Goal: Information Seeking & Learning: Learn about a topic

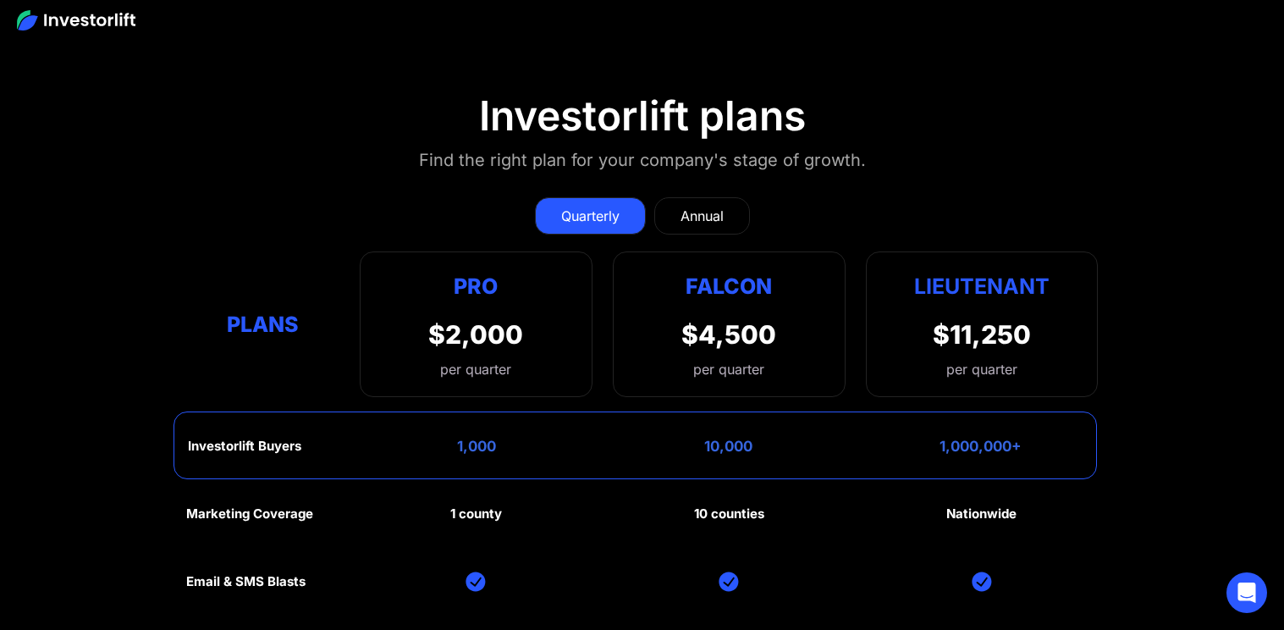
scroll to position [7479, 0]
click at [709, 205] on div "Annual" at bounding box center [702, 215] width 43 height 20
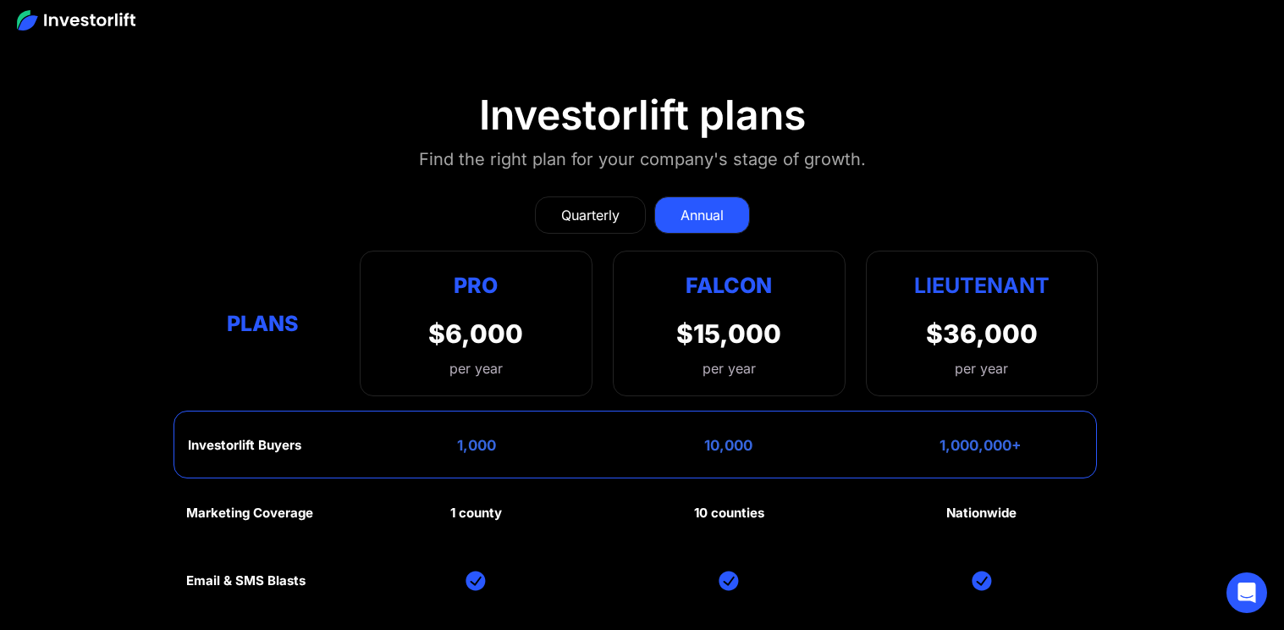
click at [602, 205] on div "Quarterly" at bounding box center [590, 215] width 58 height 20
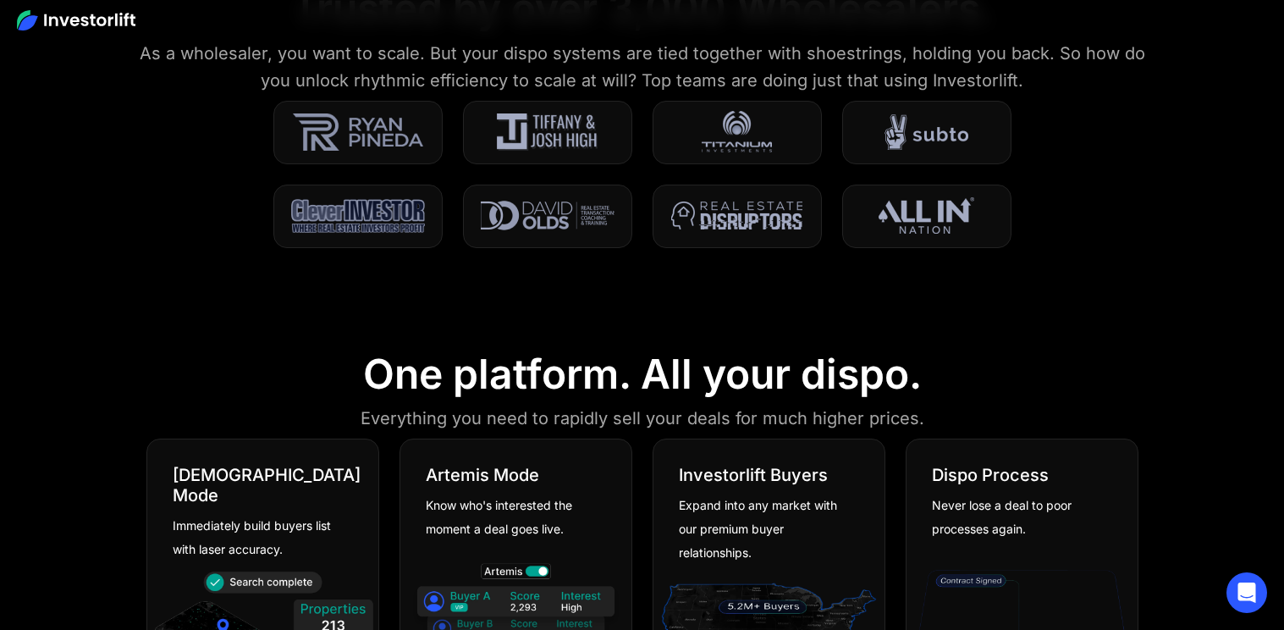
scroll to position [0, 0]
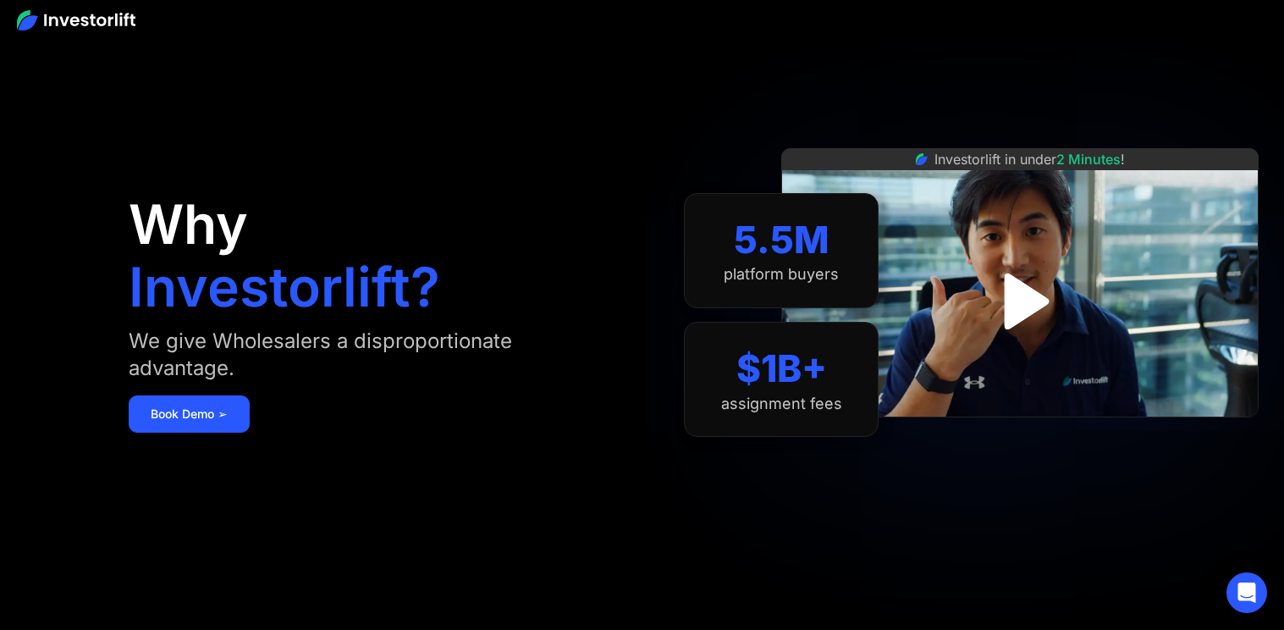
click at [1007, 296] on img "open lightbox" at bounding box center [1020, 302] width 102 height 102
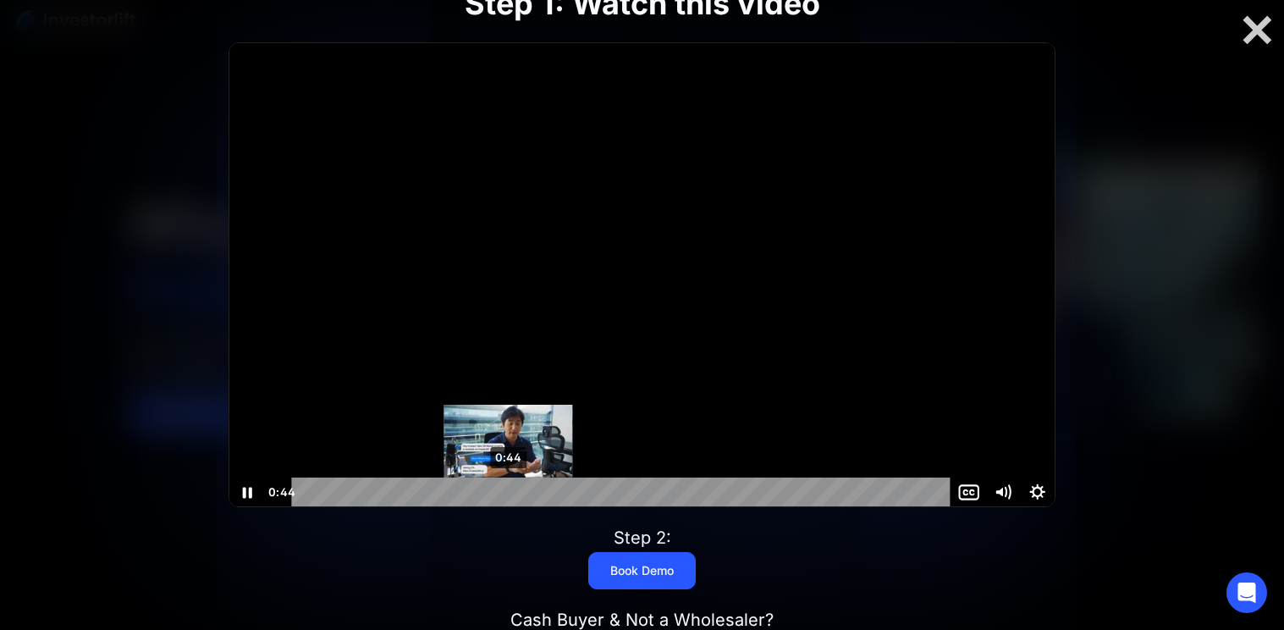
scroll to position [1, 0]
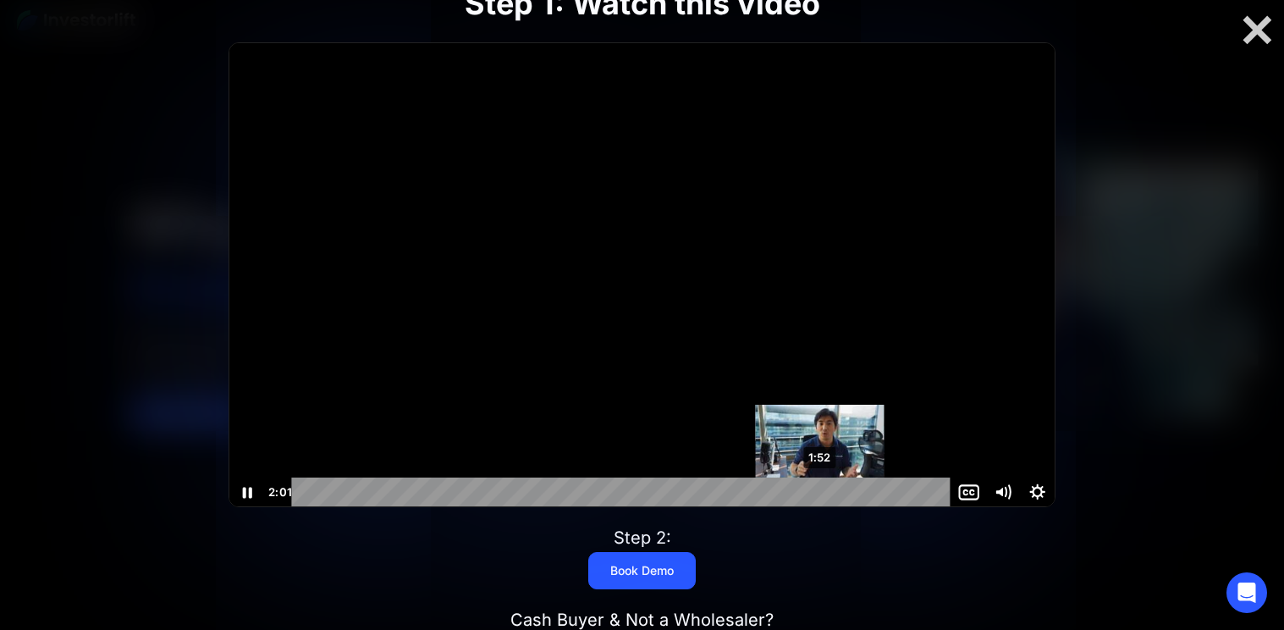
click at [821, 489] on div "1:52" at bounding box center [623, 492] width 639 height 30
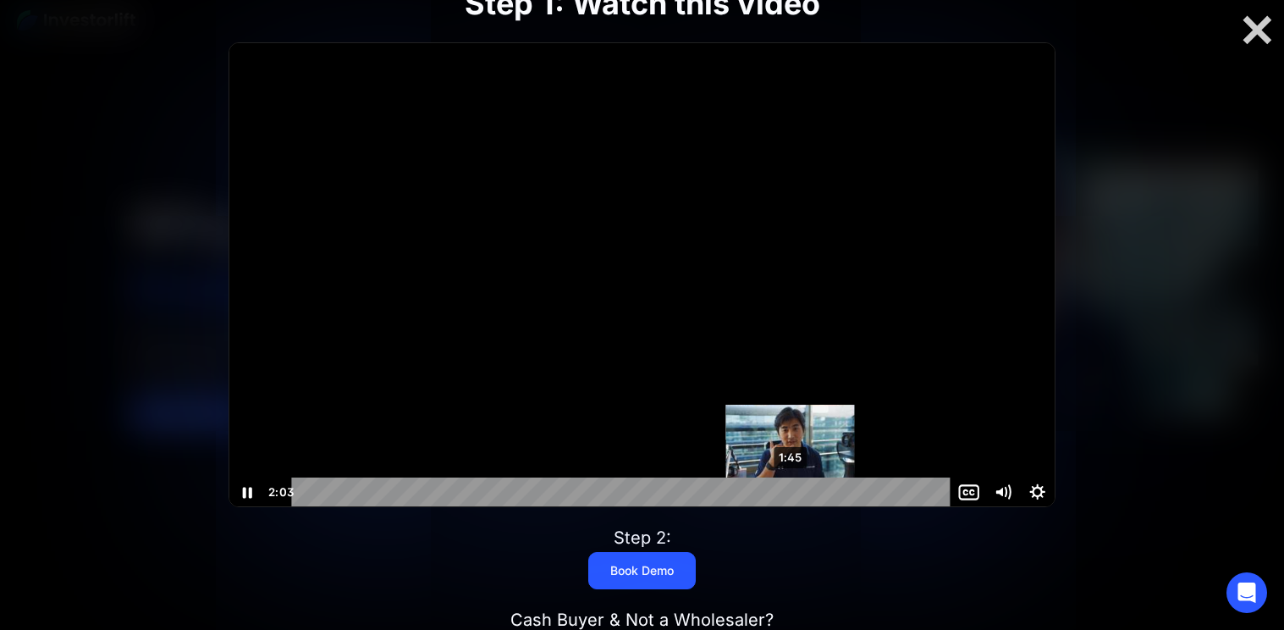
click at [791, 489] on div "1:45" at bounding box center [623, 492] width 639 height 30
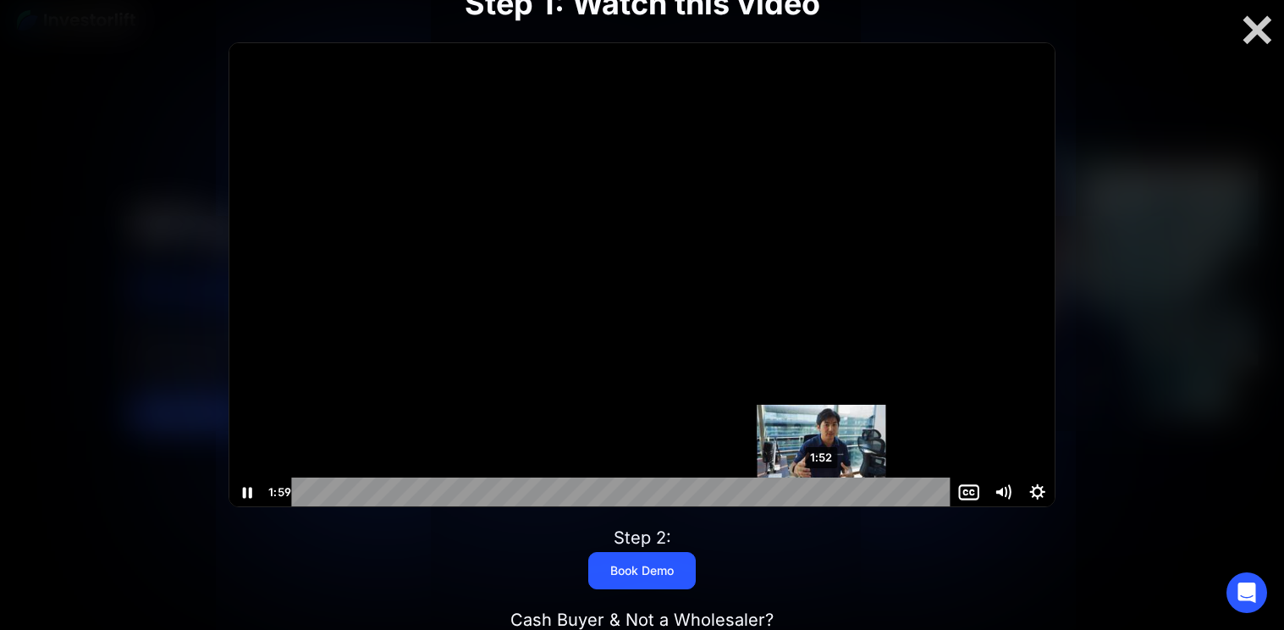
click at [822, 490] on div "1:52" at bounding box center [623, 492] width 639 height 30
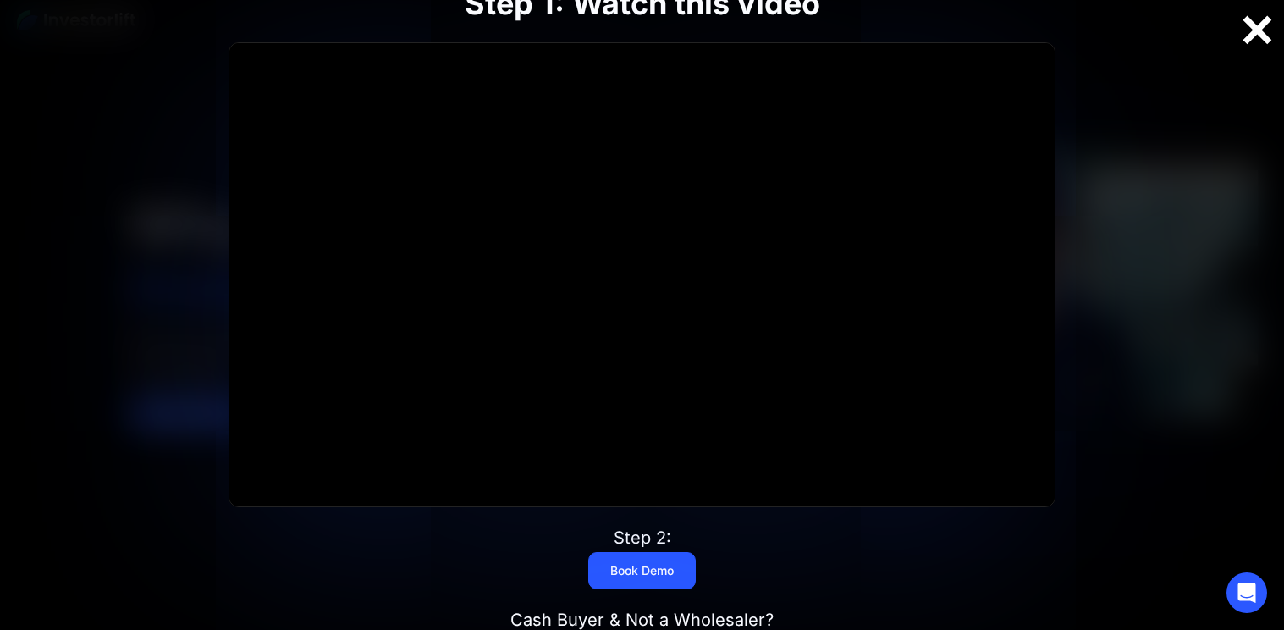
click at [1261, 39] on div at bounding box center [1257, 31] width 54 height 36
